Goal: Task Accomplishment & Management: Complete application form

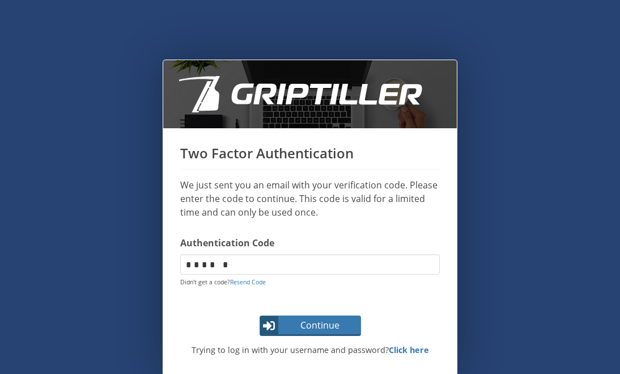
type input "******"
click at [314, 331] on span "Continue" at bounding box center [320, 325] width 80 height 14
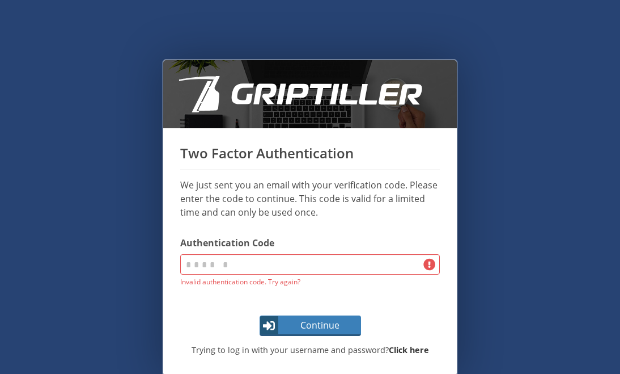
click at [420, 349] on strong "Click here" at bounding box center [409, 349] width 40 height 11
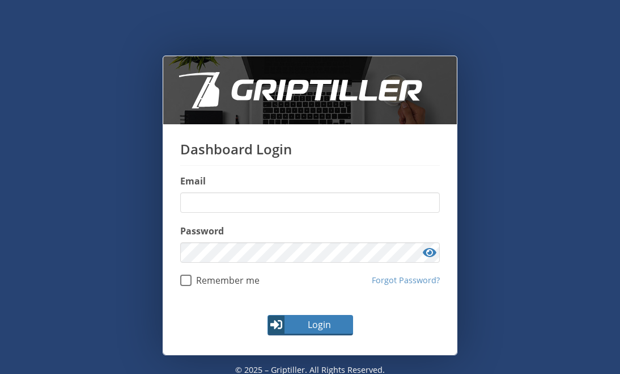
scroll to position [28, 0]
